Goal: Task Accomplishment & Management: Manage account settings

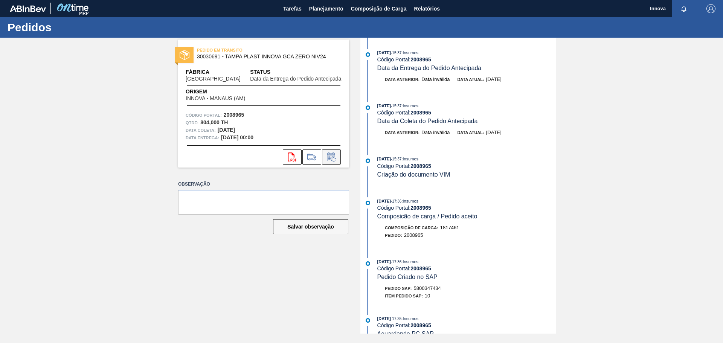
click at [334, 155] on icon at bounding box center [331, 157] width 8 height 9
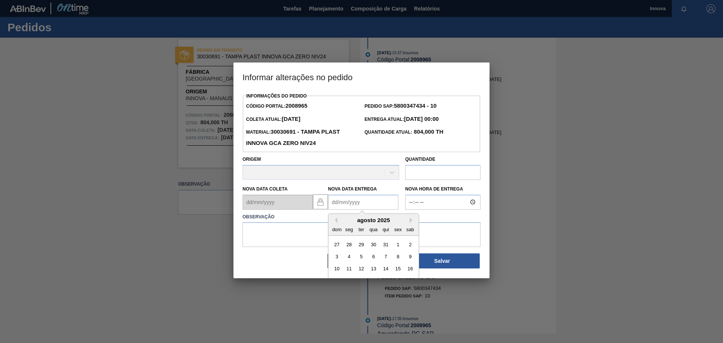
click at [345, 202] on Entrega2008965 "Nova Data Entrega" at bounding box center [363, 202] width 70 height 15
click at [411, 223] on button "Next Month" at bounding box center [412, 220] width 5 height 5
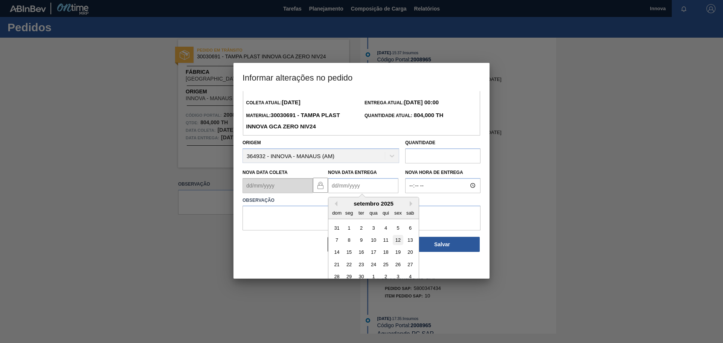
scroll to position [25, 0]
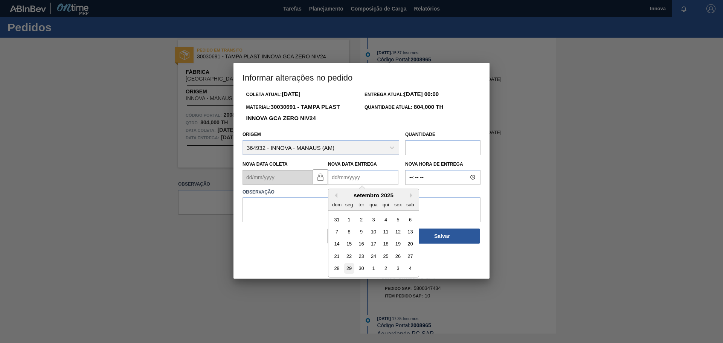
click at [351, 269] on div "29" at bounding box center [349, 268] width 10 height 10
type Entrega2008965 "29/09/2025"
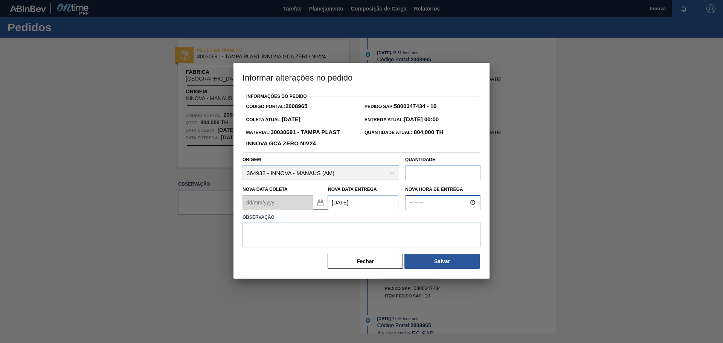
click at [428, 203] on input "Nova Hora de Entrega" at bounding box center [442, 202] width 75 height 15
type input "08:00"
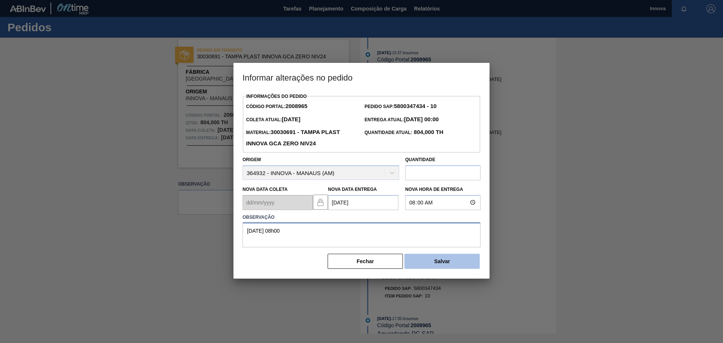
type textarea "29/09 08h00"
click at [456, 261] on button "Salvar" at bounding box center [441, 261] width 75 height 15
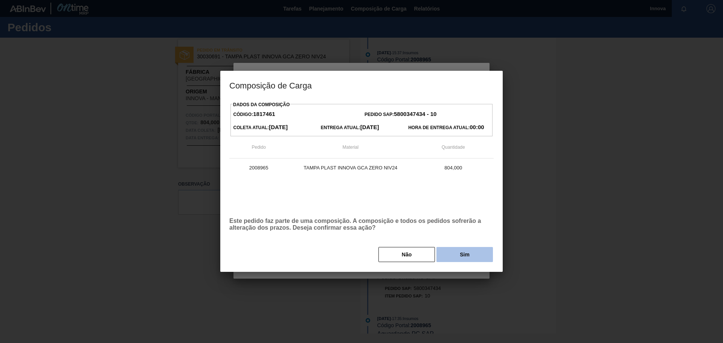
click at [457, 253] on button "Sim" at bounding box center [464, 254] width 56 height 15
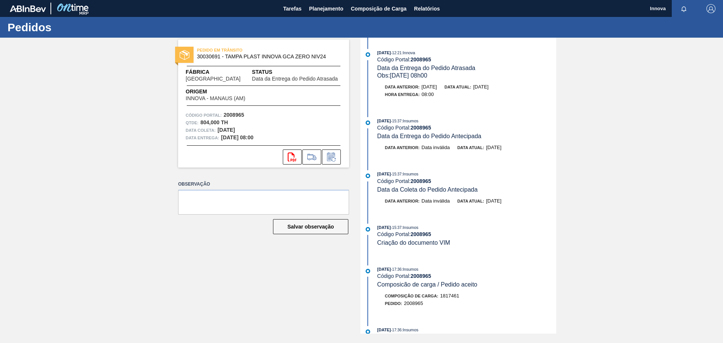
click at [115, 138] on div "PEDIDO EM TRÂNSITO 30030691 - TAMPA PLAST INNOVA GCA ZERO NIV24 Fábrica Pernamb…" at bounding box center [361, 186] width 723 height 296
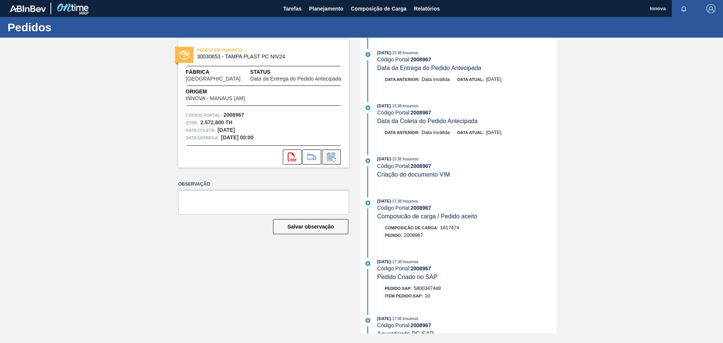
click at [328, 155] on icon at bounding box center [331, 157] width 8 height 9
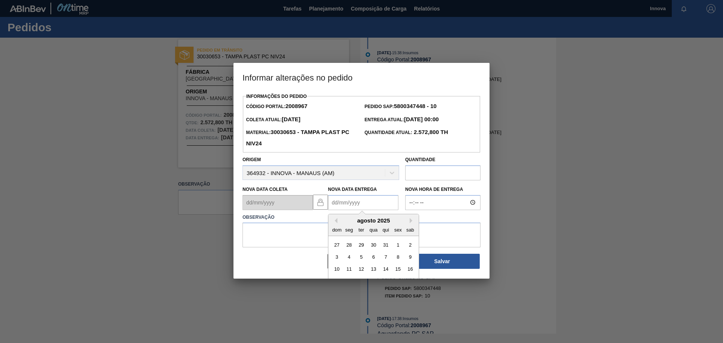
click at [348, 203] on Entrega2008967 "Nova Data Entrega" at bounding box center [363, 202] width 70 height 15
click at [345, 217] on div "agosto 2025 dom seg ter qua qui sex sab" at bounding box center [373, 225] width 90 height 22
click at [410, 219] on div "agosto 2025" at bounding box center [373, 220] width 90 height 6
click at [411, 220] on button "Next Month" at bounding box center [412, 220] width 5 height 5
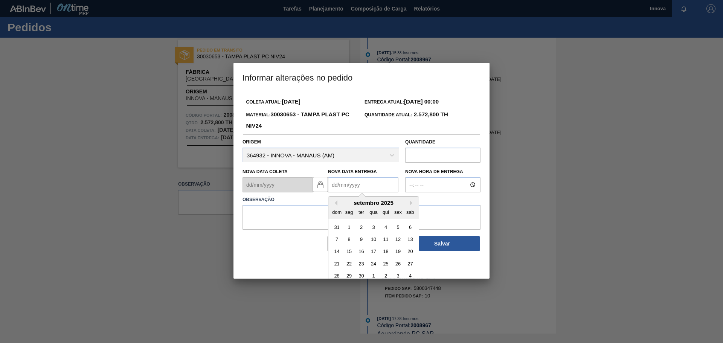
scroll to position [25, 0]
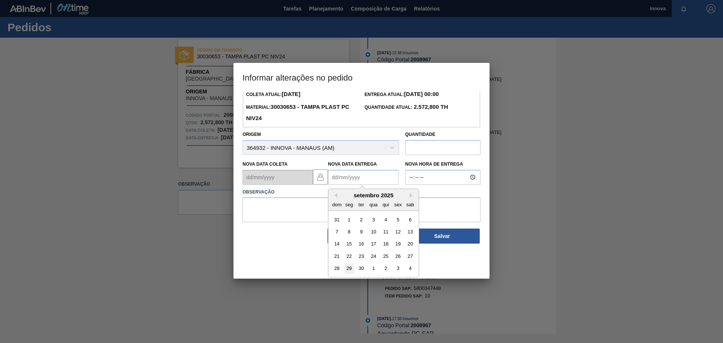
click at [349, 267] on div "29" at bounding box center [349, 268] width 10 height 10
type Entrega2008967 "29/09/2025"
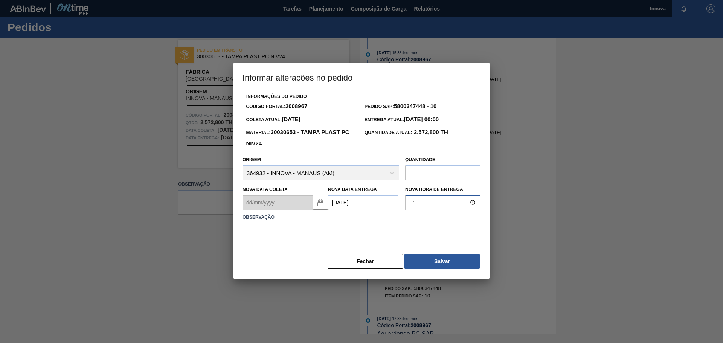
click at [428, 203] on input "Nova Hora de Entrega" at bounding box center [442, 202] width 75 height 15
type input "08:00"
type textarea "0"
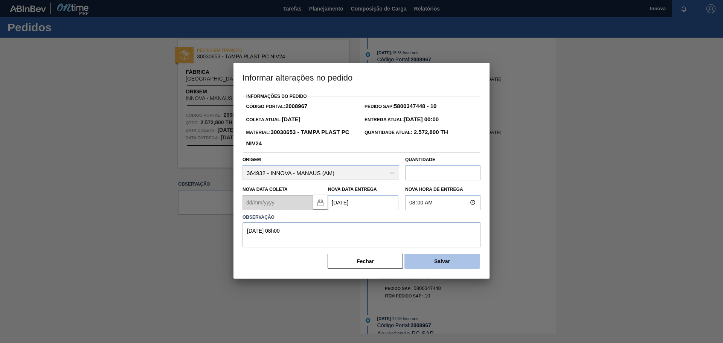
type textarea "29/09 08h00"
click at [432, 260] on button "Salvar" at bounding box center [441, 261] width 75 height 15
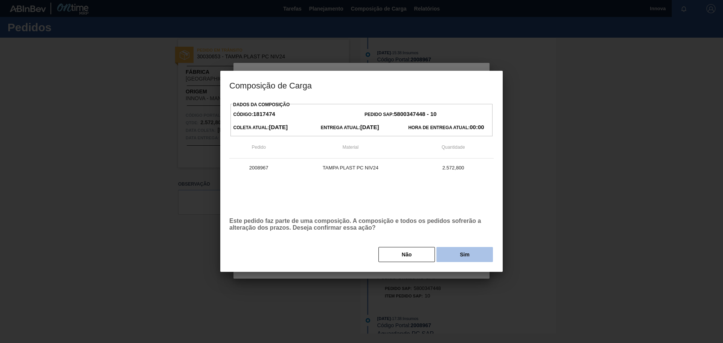
click at [463, 250] on button "Sim" at bounding box center [464, 254] width 56 height 15
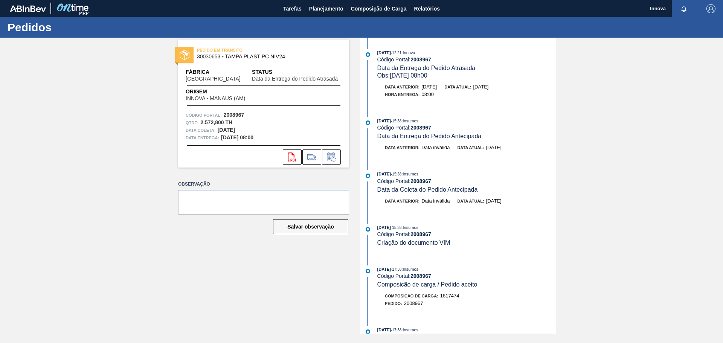
click at [80, 99] on div "PEDIDO EM TRÂNSITO 30030653 - TAMPA PLAST PC NIV24 Fábrica Pernambuco Status Da…" at bounding box center [361, 186] width 723 height 296
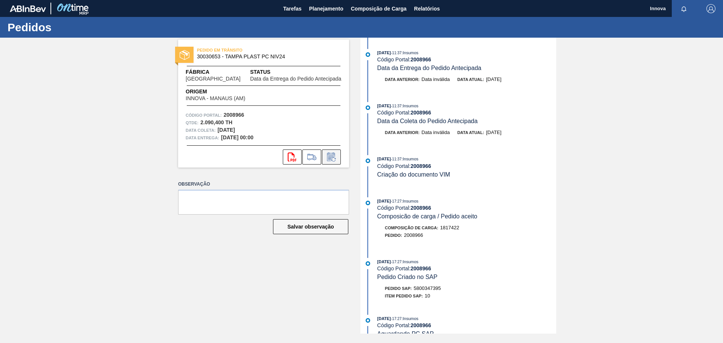
click at [335, 157] on icon at bounding box center [331, 157] width 12 height 9
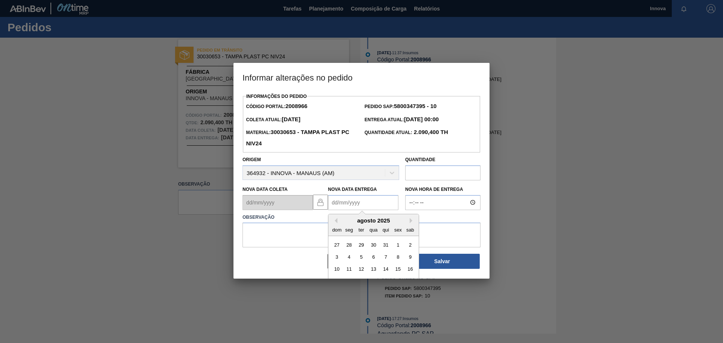
click at [346, 206] on Entrega2008966 "Nova Data Entrega" at bounding box center [363, 202] width 70 height 15
click at [344, 220] on div "agosto 2025" at bounding box center [373, 220] width 90 height 6
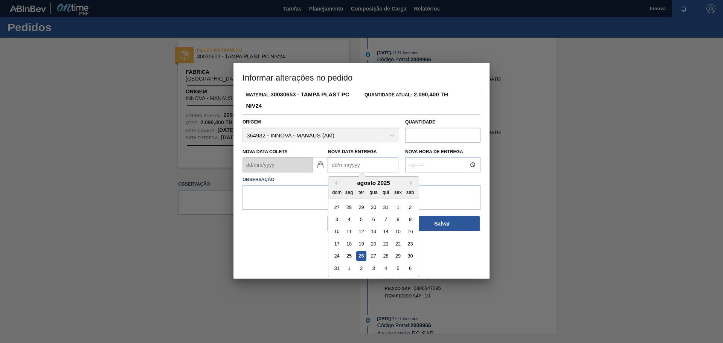
click at [411, 182] on div "agosto 2025" at bounding box center [373, 183] width 90 height 6
click at [411, 183] on button "Next Month" at bounding box center [412, 182] width 5 height 5
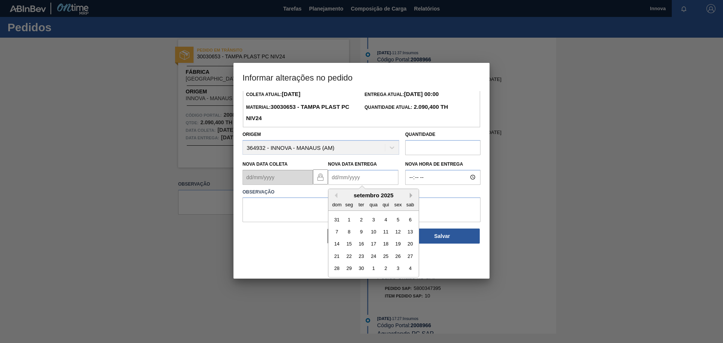
scroll to position [25, 0]
click at [387, 237] on div "11" at bounding box center [386, 232] width 10 height 10
type Entrega2008966 "11/09/2025"
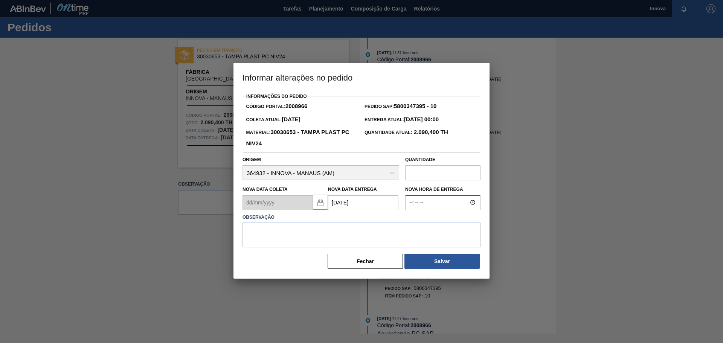
click at [422, 202] on input "Nova Hora de Entrega" at bounding box center [442, 202] width 75 height 15
type input "08:00"
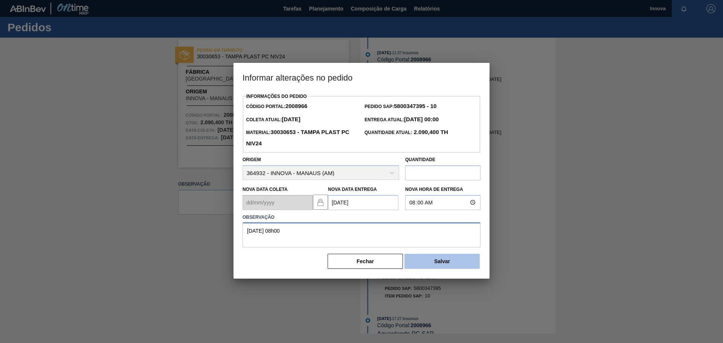
type textarea "11/09 08h00"
click at [462, 264] on button "Salvar" at bounding box center [441, 261] width 75 height 15
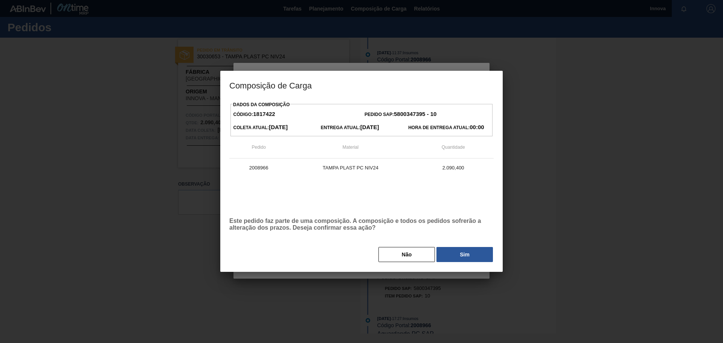
click at [466, 252] on button "Sim" at bounding box center [464, 254] width 56 height 15
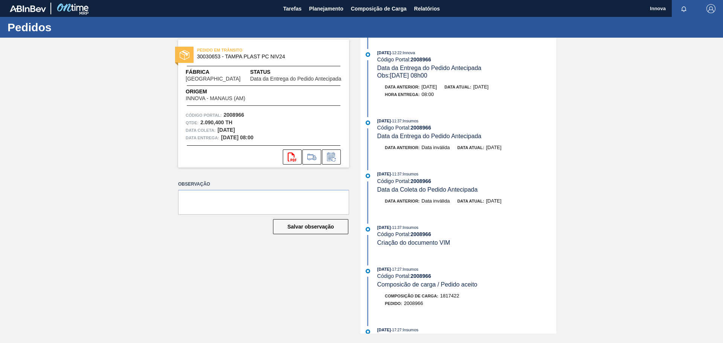
click at [116, 131] on div "PEDIDO EM TRÂNSITO 30030653 - TAMPA PLAST PC NIV24 Fábrica Pernambuco Status Da…" at bounding box center [361, 186] width 723 height 296
drag, startPoint x: 136, startPoint y: 87, endPoint x: 140, endPoint y: 78, distance: 10.0
click at [136, 87] on div "PEDIDO EM TRÂNSITO 30030653 - TAMPA PLAST PC NIV24 Fábrica Pernambuco Status Da…" at bounding box center [361, 186] width 723 height 296
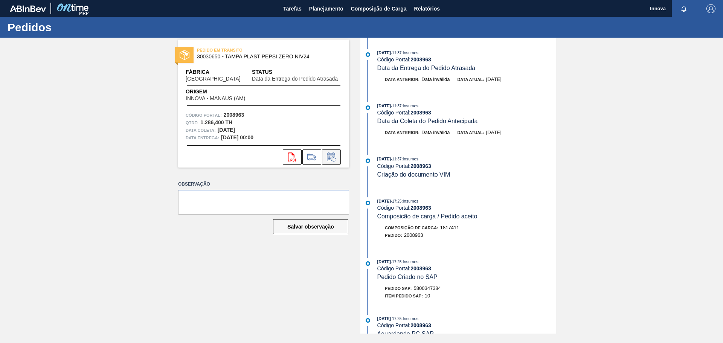
click at [330, 155] on icon at bounding box center [331, 157] width 8 height 9
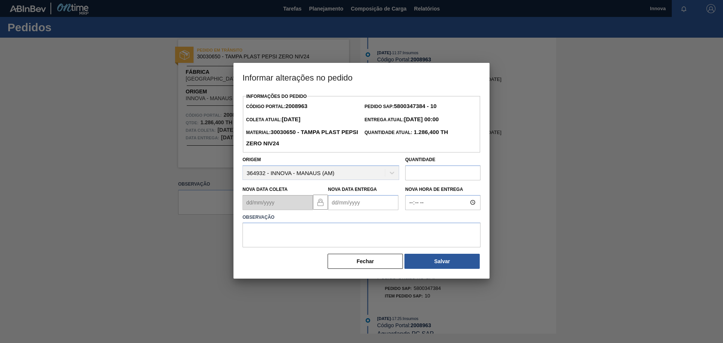
click at [340, 201] on Entrega2008963 "Nova Data Entrega" at bounding box center [363, 202] width 70 height 15
click at [339, 220] on div "agosto 2025" at bounding box center [373, 220] width 90 height 6
click at [413, 223] on button "Next Month" at bounding box center [412, 220] width 5 height 5
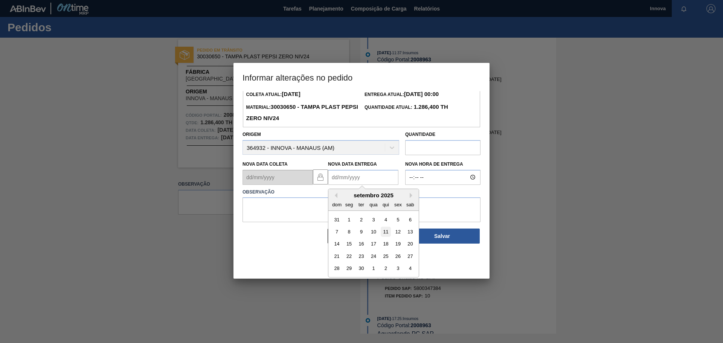
click at [386, 235] on div "11" at bounding box center [386, 232] width 10 height 10
type Entrega2008963 "11/09/2025"
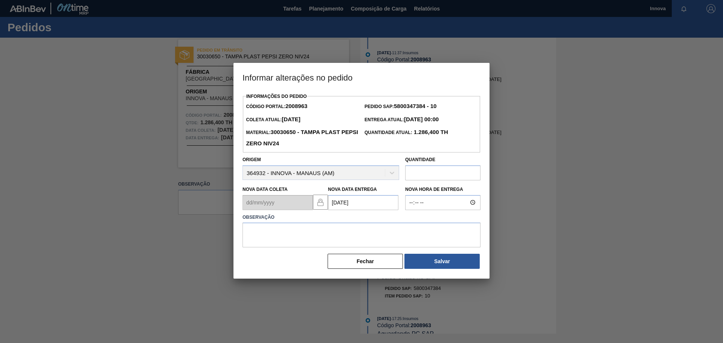
scroll to position [0, 0]
click at [418, 205] on input "Nova Hora de Entrega" at bounding box center [442, 202] width 75 height 15
type input "08:00"
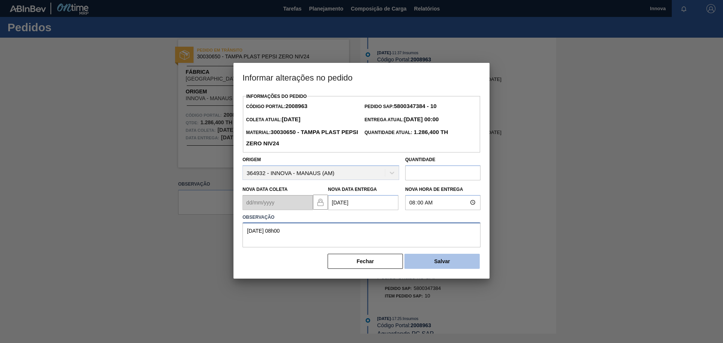
type textarea "11/09 08h00"
click at [441, 264] on button "Salvar" at bounding box center [441, 261] width 75 height 15
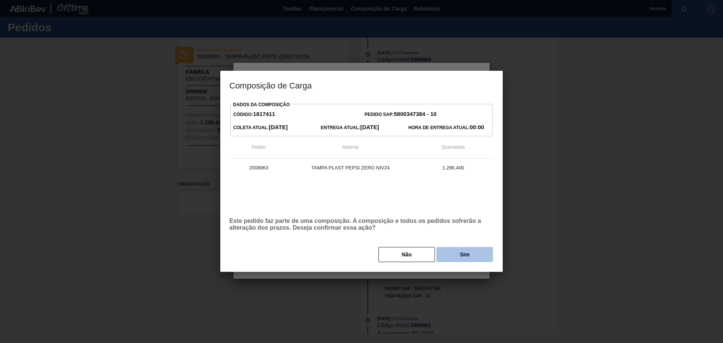
click at [449, 261] on button "Sim" at bounding box center [464, 254] width 56 height 15
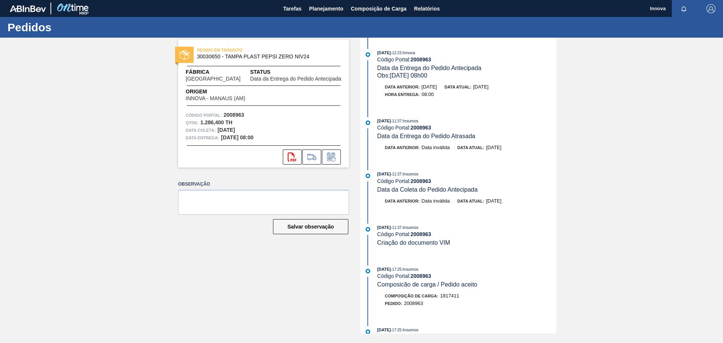
click at [99, 150] on div "PEDIDO EM TRÂNSITO 30030650 - TAMPA PLAST PEPSI ZERO NIV24 Fábrica Pernambuco S…" at bounding box center [361, 186] width 723 height 296
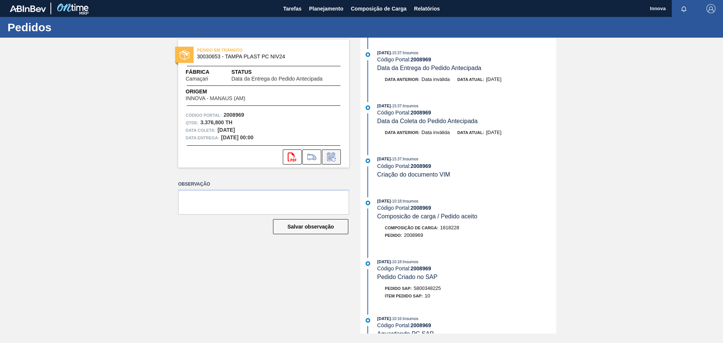
click at [339, 158] on button at bounding box center [331, 157] width 19 height 15
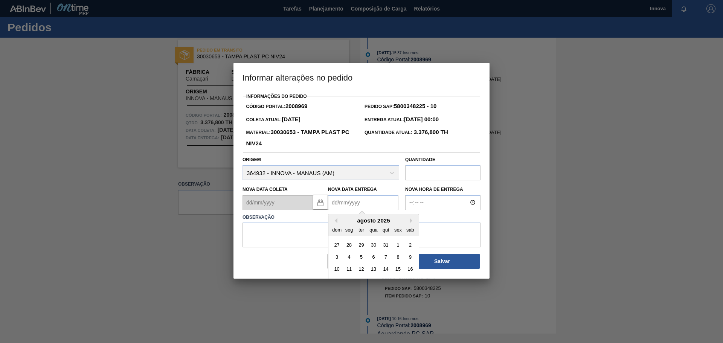
click at [345, 200] on Entrega2008969 "Nova Data Entrega" at bounding box center [363, 202] width 70 height 15
click at [348, 221] on div "agosto 2025" at bounding box center [373, 220] width 90 height 6
click at [411, 223] on button "Next Month" at bounding box center [412, 220] width 5 height 5
click at [375, 246] on div "1" at bounding box center [373, 245] width 10 height 10
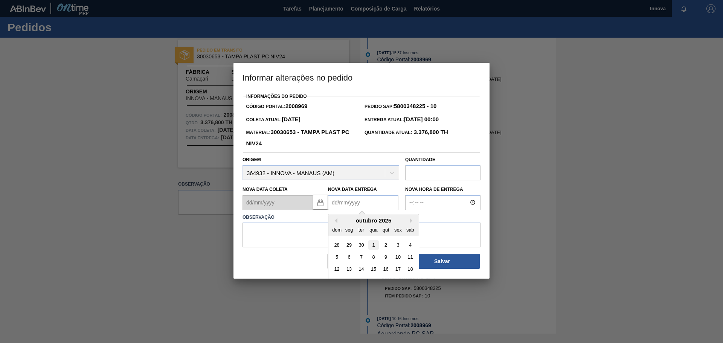
type Entrega2008969 "01/10/2025"
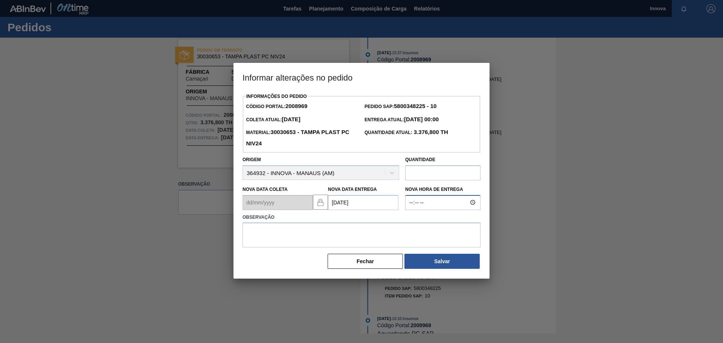
click at [411, 204] on input "Nova Hora de Entrega" at bounding box center [442, 202] width 75 height 15
type input "08:00"
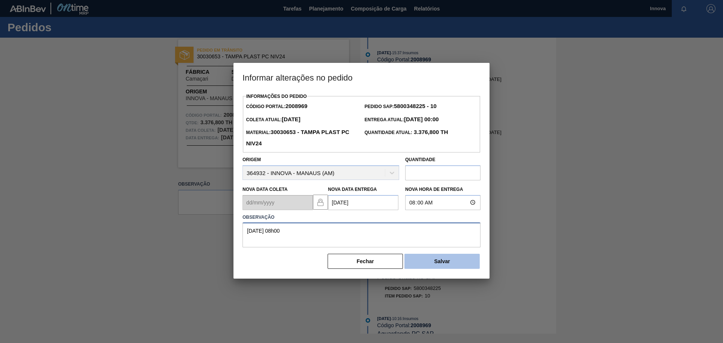
type textarea "01/08 08h00"
click at [458, 268] on button "Salvar" at bounding box center [441, 261] width 75 height 15
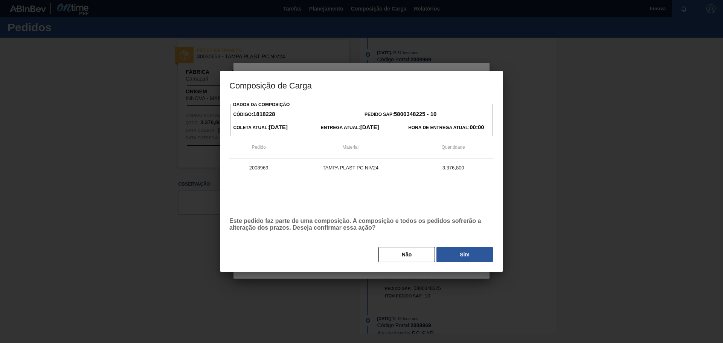
drag, startPoint x: 463, startPoint y: 257, endPoint x: 574, endPoint y: 207, distance: 122.2
click at [463, 256] on button "Sim" at bounding box center [464, 254] width 56 height 15
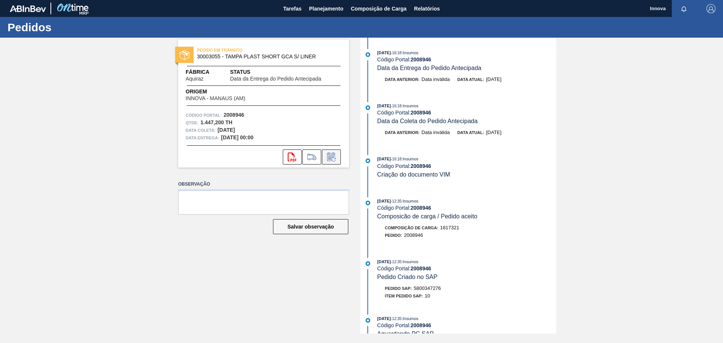
click at [331, 157] on icon at bounding box center [331, 158] width 6 height 5
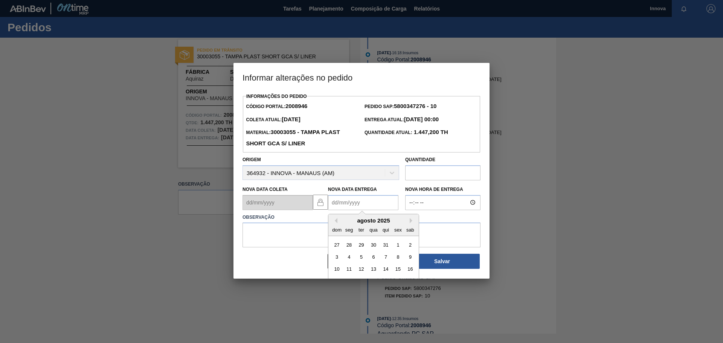
click at [342, 199] on Entrega2008946 "Nova Data Entrega" at bounding box center [363, 202] width 70 height 15
click at [410, 221] on button "Next Month" at bounding box center [412, 220] width 5 height 5
click at [397, 270] on div "19" at bounding box center [398, 269] width 10 height 10
type Entrega2008946 "[DATE]"
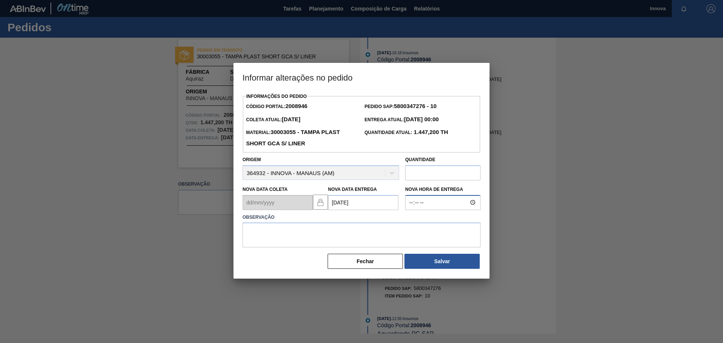
click at [408, 202] on input "Nova Hora de Entrega" at bounding box center [442, 202] width 75 height 15
type input "08:00"
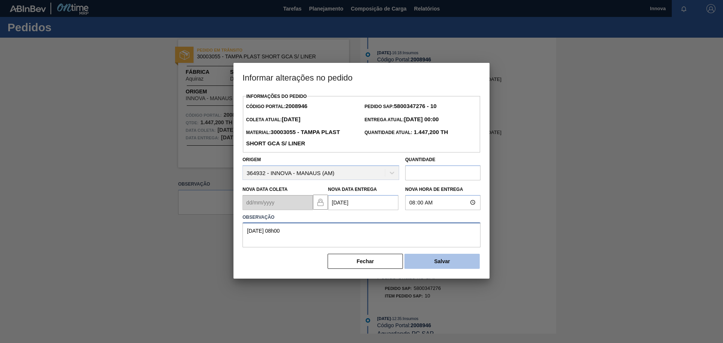
type textarea "[DATE] 08h00"
click at [448, 262] on button "Salvar" at bounding box center [441, 261] width 75 height 15
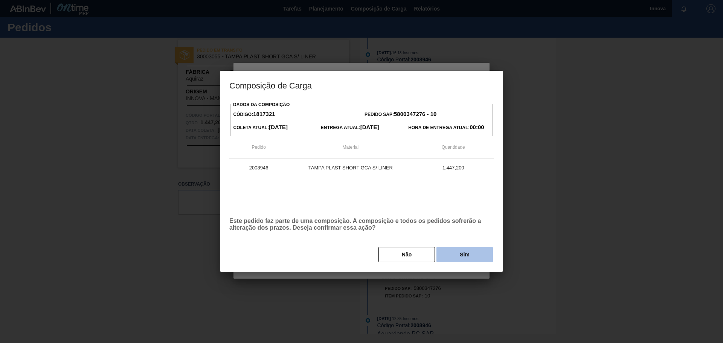
click at [459, 255] on button "Sim" at bounding box center [464, 254] width 56 height 15
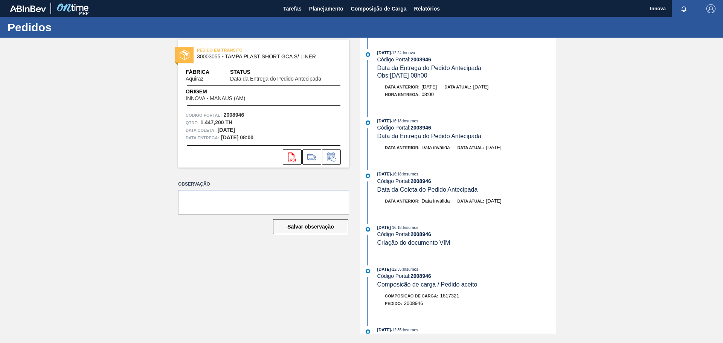
click at [63, 127] on div "PEDIDO EM TRÂNSITO 30003055 - TAMPA PLAST SHORT GCA S/ LINER Fábrica Aquiraz St…" at bounding box center [361, 186] width 723 height 296
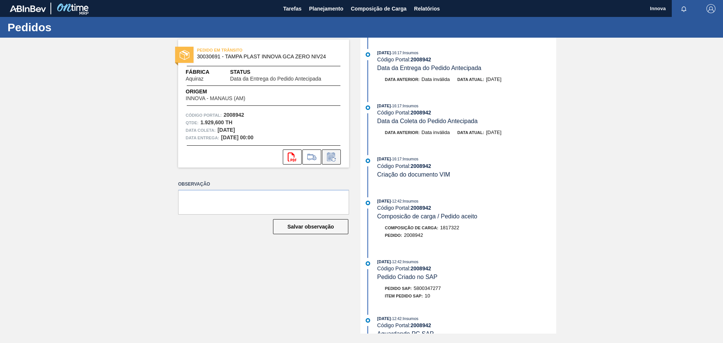
click at [334, 156] on icon at bounding box center [331, 157] width 12 height 9
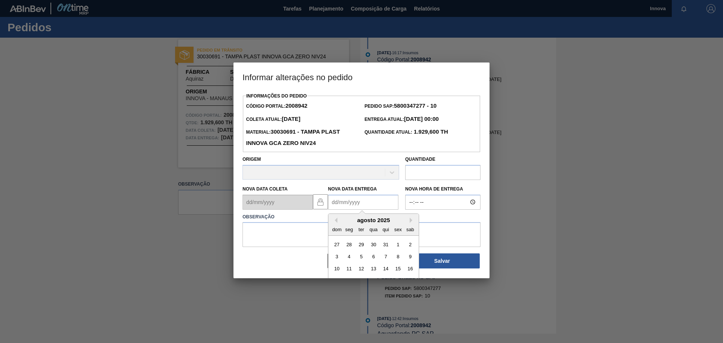
click at [351, 206] on Entrega2008942 "Nova Data Entrega" at bounding box center [363, 202] width 70 height 15
click at [345, 221] on div "agosto 2025" at bounding box center [373, 220] width 90 height 6
click at [410, 220] on button "Next Month" at bounding box center [412, 220] width 5 height 5
click at [394, 268] on div "19" at bounding box center [398, 269] width 10 height 10
type Entrega2008942 "[DATE]"
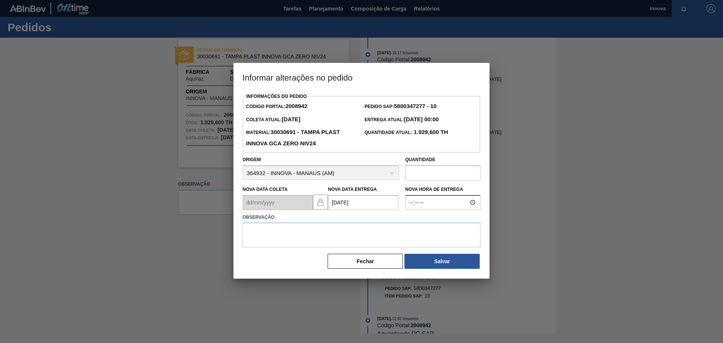
click at [410, 207] on input "Nova Hora de Entrega" at bounding box center [442, 202] width 75 height 15
type input "08:00"
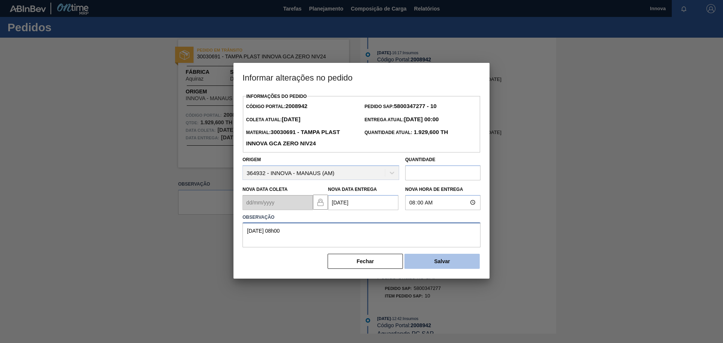
type textarea "[DATE] 08h00"
click at [442, 265] on button "Salvar" at bounding box center [441, 261] width 75 height 15
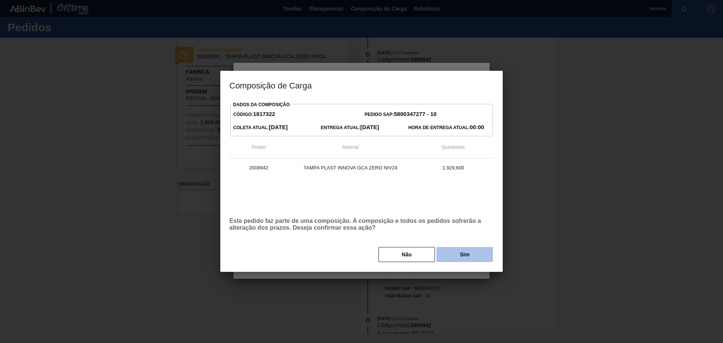
click at [456, 255] on button "Sim" at bounding box center [464, 254] width 56 height 15
